Goal: Task Accomplishment & Management: Manage account settings

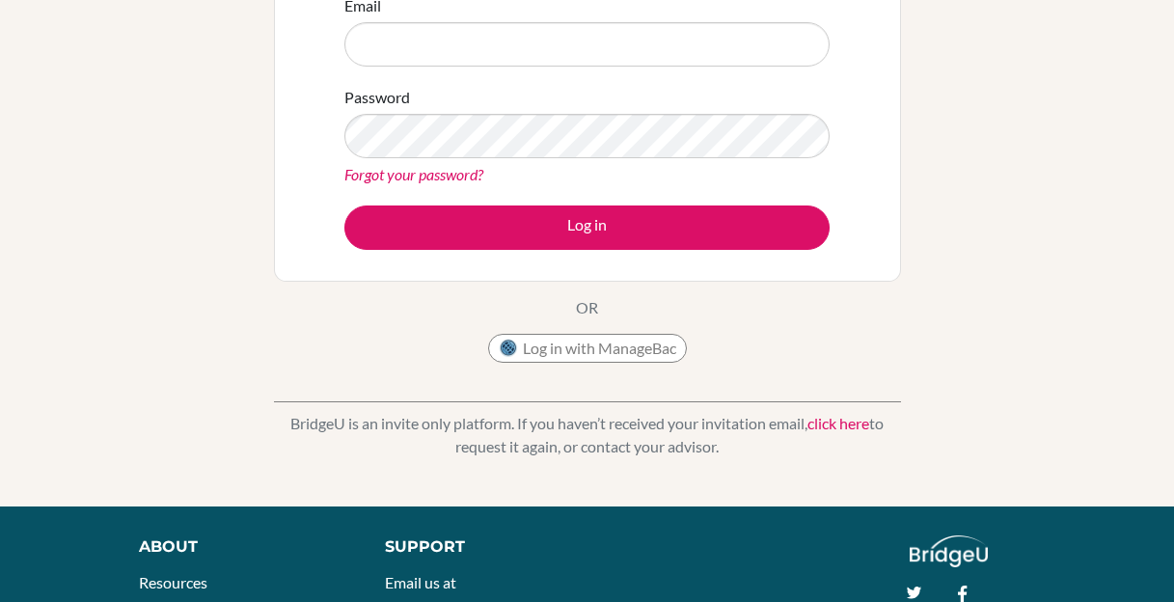
scroll to position [280, 0]
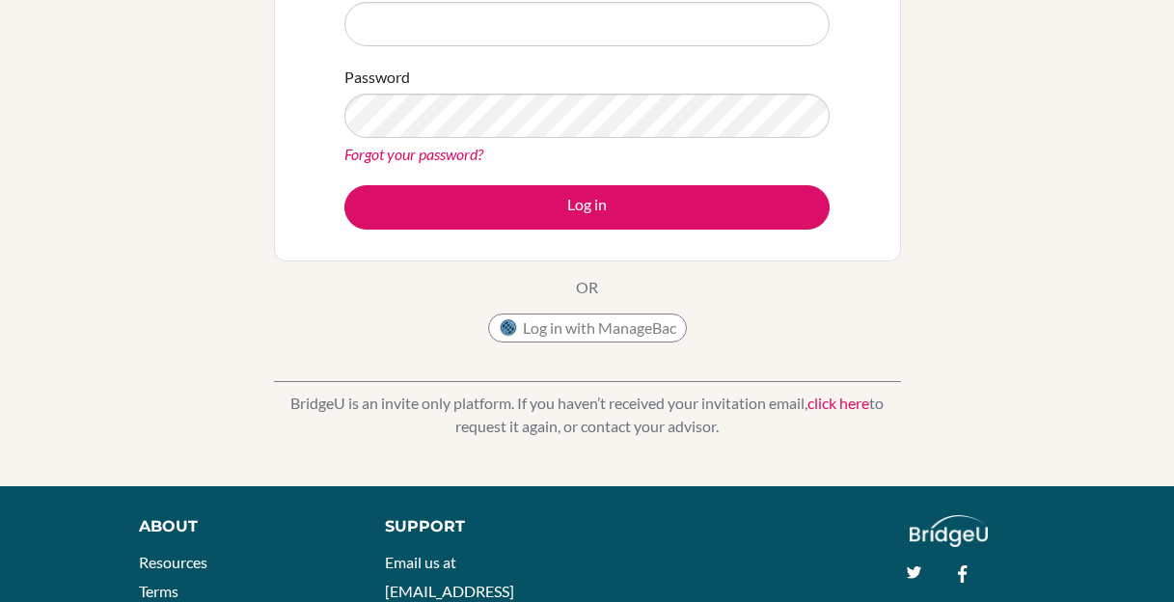
click at [859, 407] on link "click here" at bounding box center [838, 402] width 62 height 18
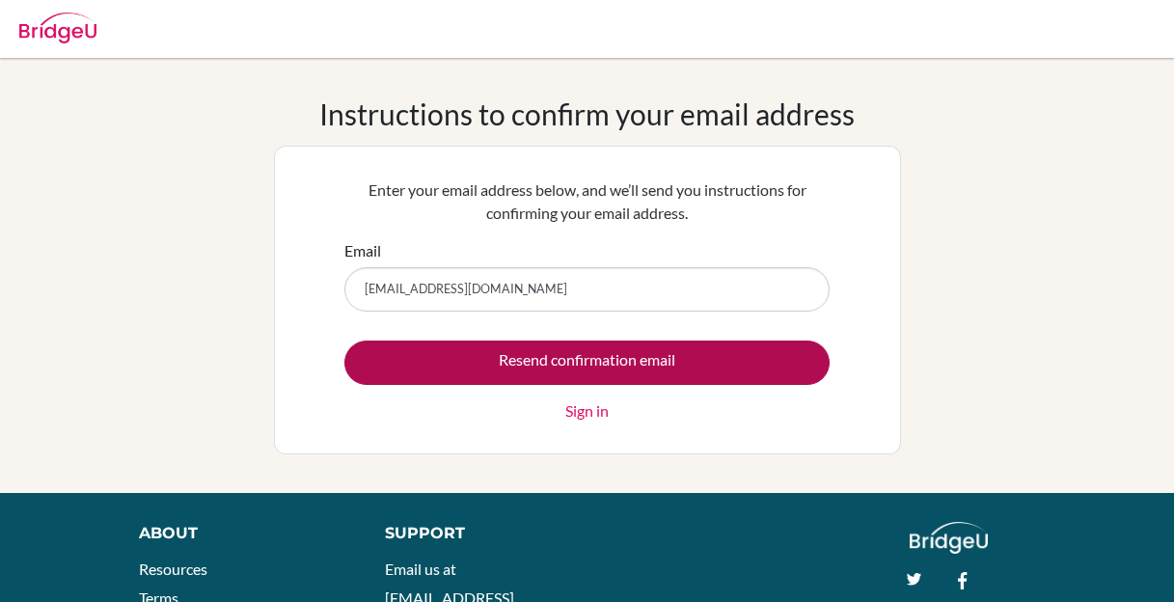
type input "ramamirayabu@gmail.com"
click at [679, 359] on input "Resend confirmation email" at bounding box center [586, 362] width 485 height 44
